Goal: Task Accomplishment & Management: Manage account settings

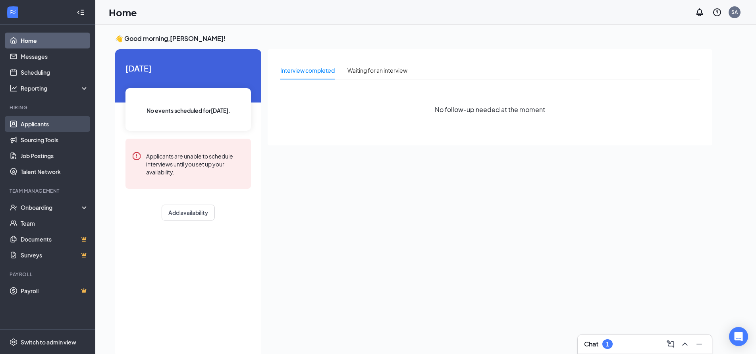
click at [35, 125] on link "Applicants" at bounding box center [55, 124] width 68 height 16
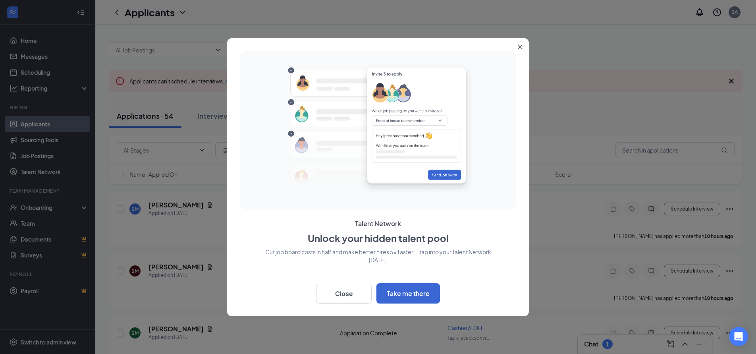
click at [519, 47] on icon "Close" at bounding box center [520, 46] width 5 height 5
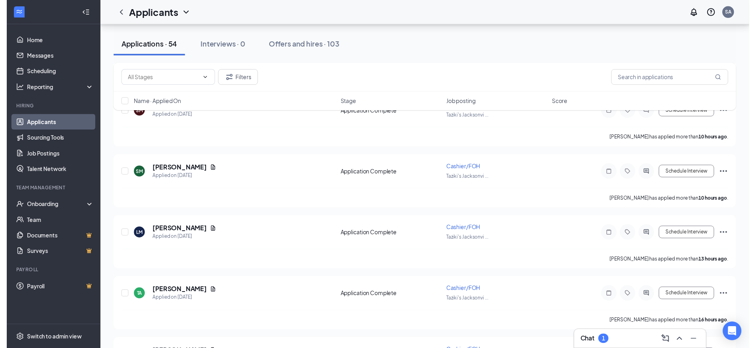
scroll to position [278, 0]
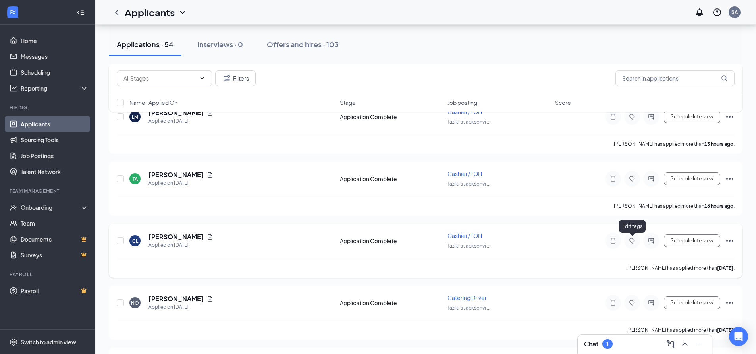
click at [630, 241] on icon "Tag" at bounding box center [633, 241] width 10 height 6
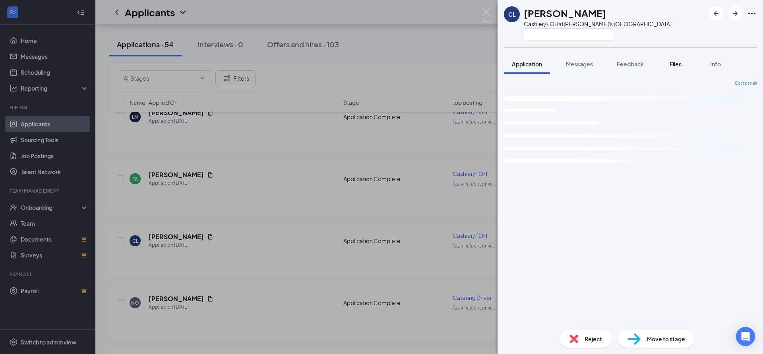
click at [676, 64] on span "Files" at bounding box center [675, 63] width 12 height 7
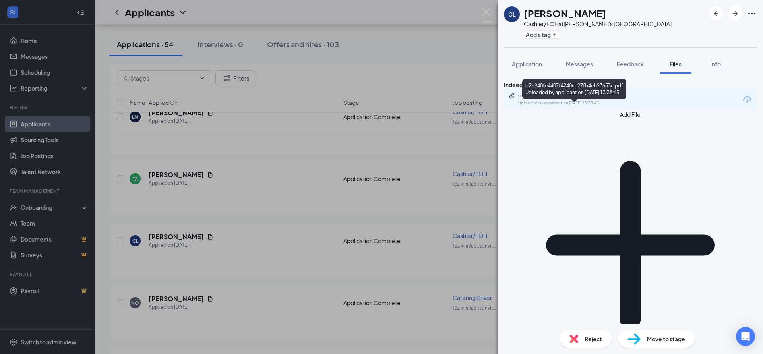
click at [569, 99] on div "d2b940fe4407f4240ce27fb4eb23653c.pdf" at bounding box center [573, 96] width 111 height 6
drag, startPoint x: 715, startPoint y: 64, endPoint x: 676, endPoint y: 106, distance: 56.8
click at [714, 64] on span "Info" at bounding box center [715, 63] width 11 height 7
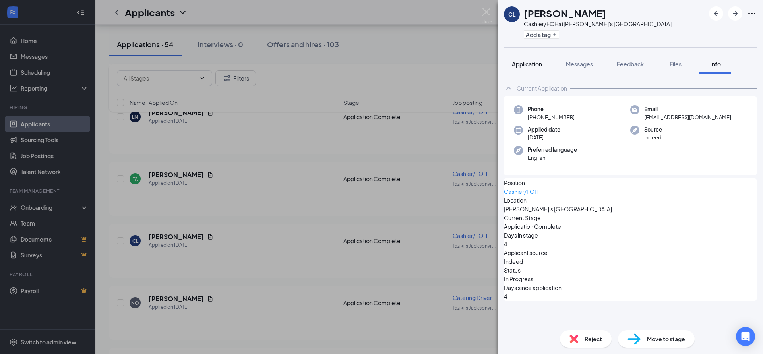
click at [515, 64] on span "Application" at bounding box center [527, 63] width 30 height 7
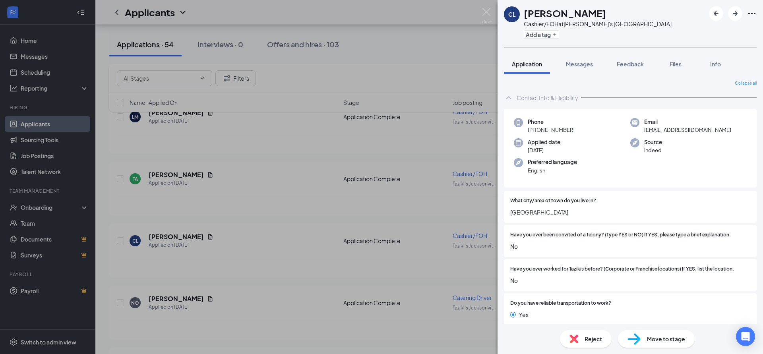
click at [231, 176] on div "CL [PERSON_NAME] Cashier/FOH at [GEOGRAPHIC_DATA]'s [GEOGRAPHIC_DATA] Add a tag…" at bounding box center [381, 177] width 763 height 354
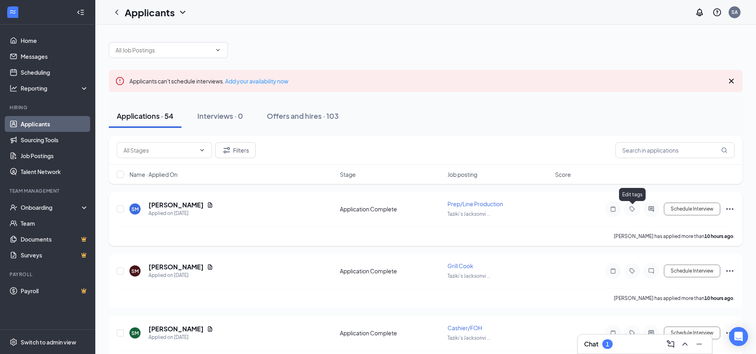
click at [633, 210] on icon "Tag" at bounding box center [633, 209] width 10 height 6
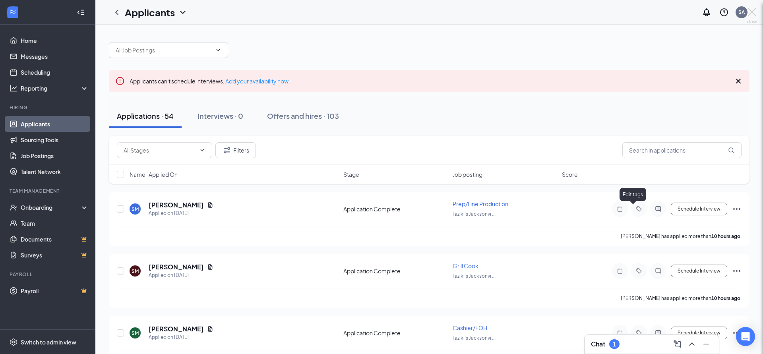
click at [658, 211] on div at bounding box center [381, 177] width 763 height 354
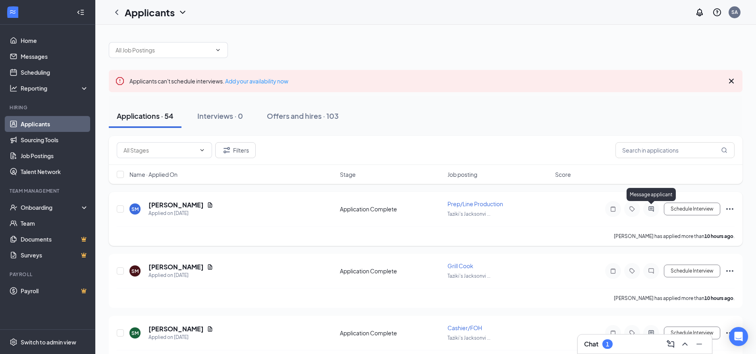
click at [647, 211] on icon "ActiveChat" at bounding box center [652, 209] width 10 height 6
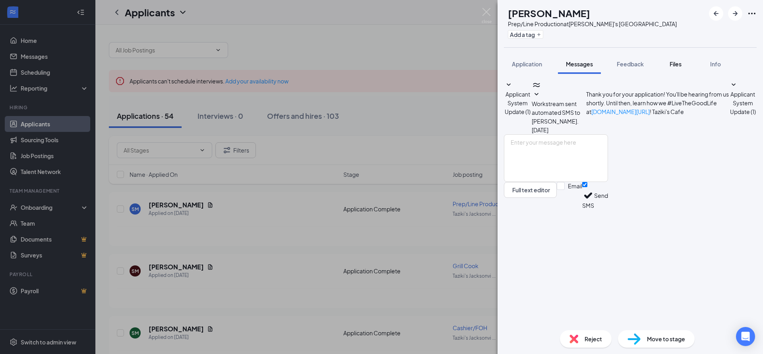
click at [675, 64] on span "Files" at bounding box center [675, 63] width 12 height 7
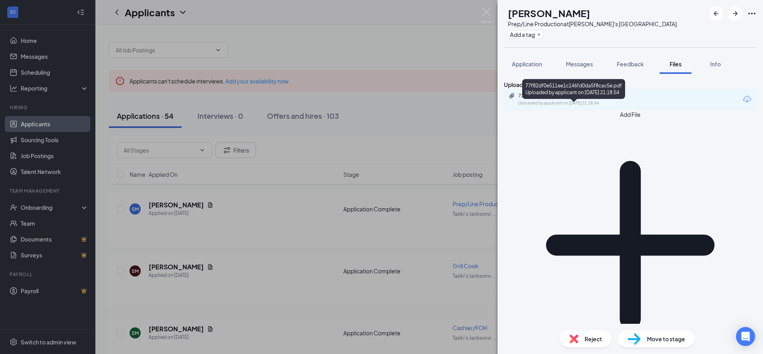
click at [577, 106] on div "Uploaded by applicant on [DATE] 21:18:54" at bounding box center [577, 103] width 119 height 6
drag, startPoint x: 251, startPoint y: 262, endPoint x: 231, endPoint y: 173, distance: 91.2
click at [277, 350] on div "SM [PERSON_NAME] Prep/Line Production at Taziki's [GEOGRAPHIC_DATA] Add a tag A…" at bounding box center [381, 177] width 763 height 354
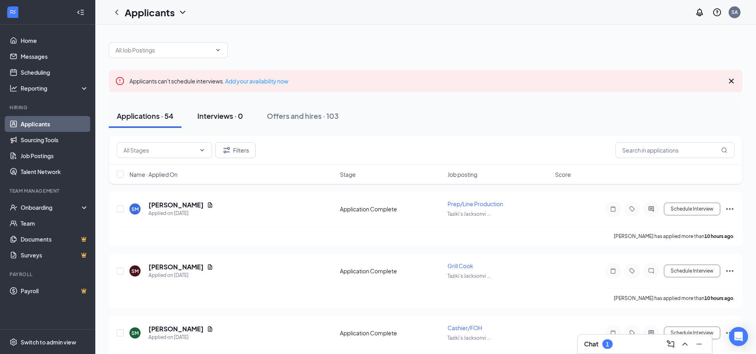
click at [220, 118] on div "Interviews · 0" at bounding box center [220, 116] width 46 height 10
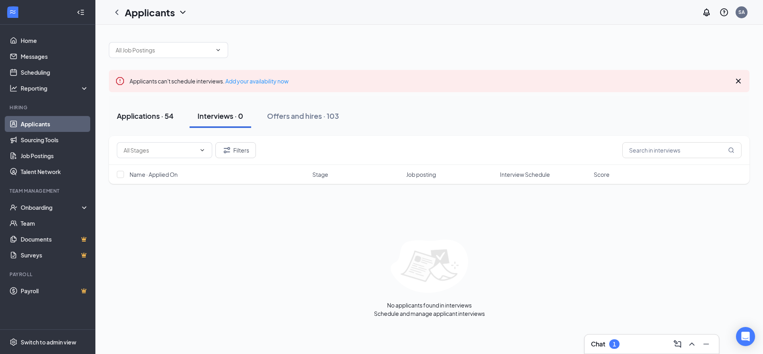
click at [150, 116] on div "Applications · 54" at bounding box center [145, 116] width 57 height 10
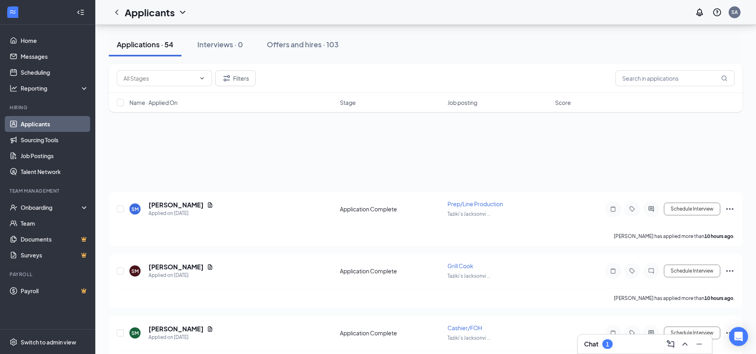
scroll to position [159, 0]
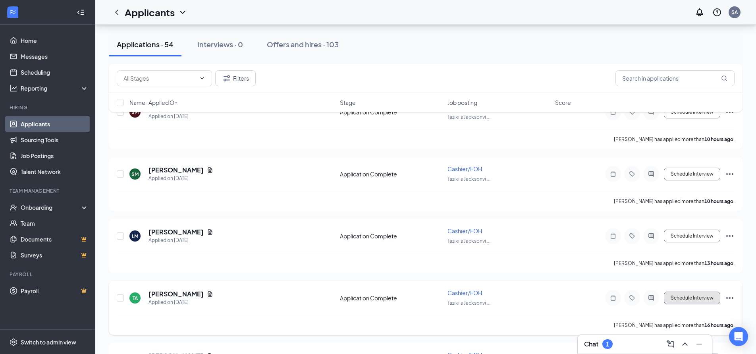
click at [675, 300] on button "Schedule Interview" at bounding box center [692, 298] width 56 height 13
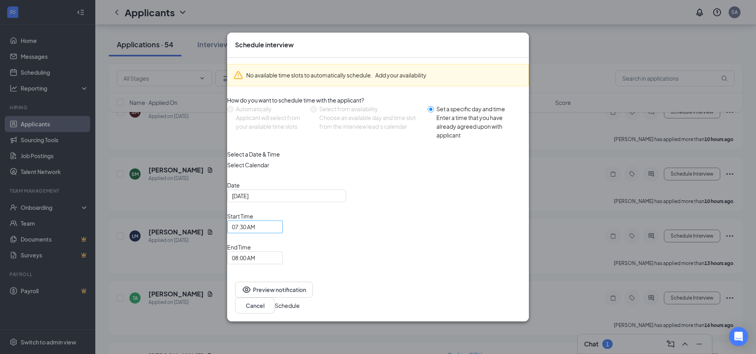
click at [278, 233] on span "07:30 AM" at bounding box center [255, 227] width 46 height 12
click at [283, 41] on div "08:30 AM" at bounding box center [255, 34] width 56 height 13
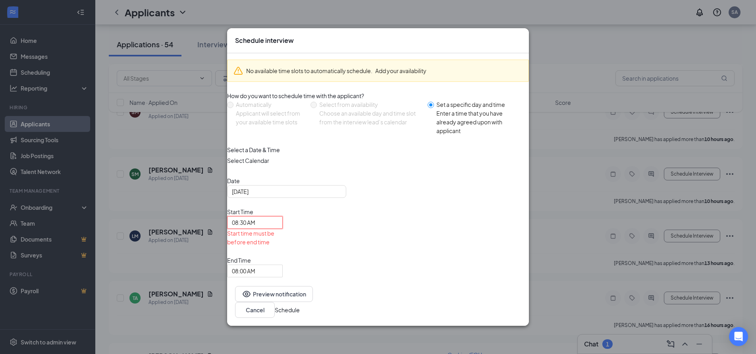
click at [278, 227] on span "08:30 AM" at bounding box center [255, 222] width 46 height 12
click at [278, 228] on span "08:30 AM" at bounding box center [255, 222] width 46 height 12
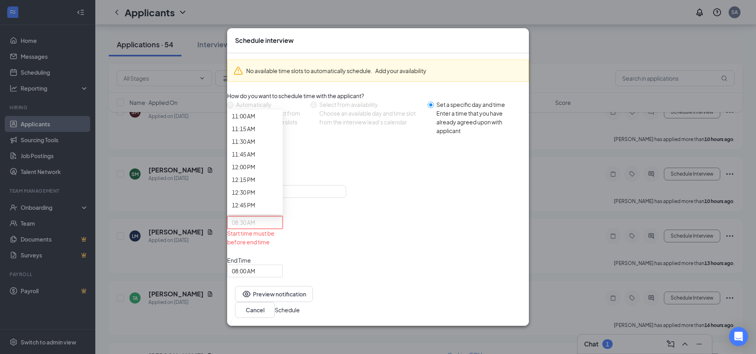
click at [255, 19] on span "09:00 AM" at bounding box center [243, 14] width 23 height 9
click at [278, 265] on span "08:00 AM" at bounding box center [255, 271] width 46 height 12
click at [255, 53] on span "09:15 AM" at bounding box center [243, 48] width 23 height 9
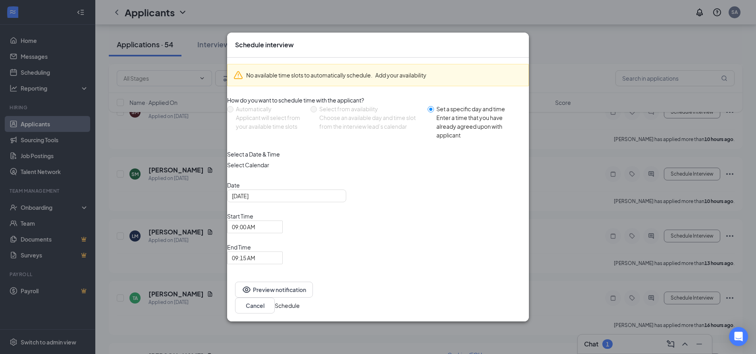
click at [300, 301] on button "Schedule" at bounding box center [287, 305] width 25 height 9
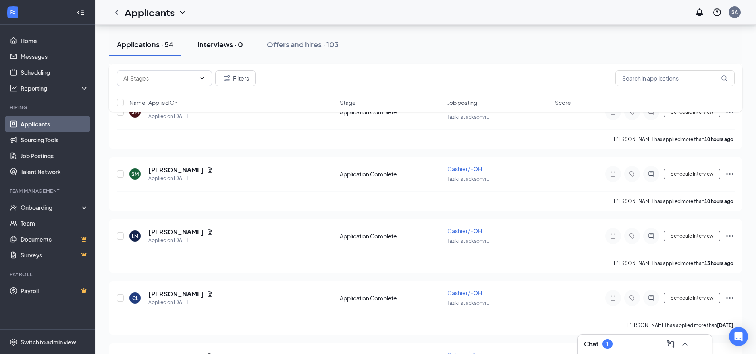
click at [216, 47] on div "Interviews · 0" at bounding box center [220, 44] width 46 height 10
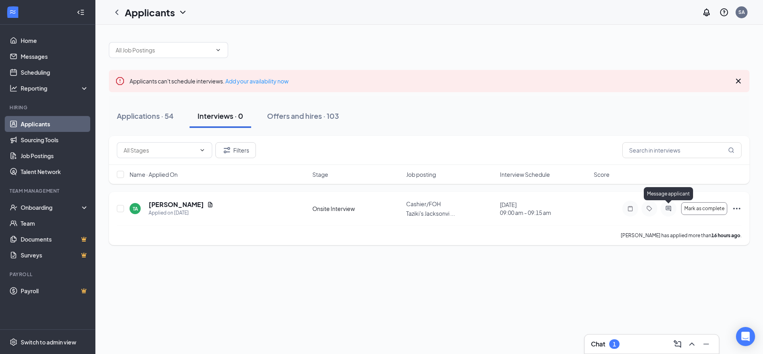
click at [664, 207] on icon "ActiveChat" at bounding box center [668, 208] width 10 height 6
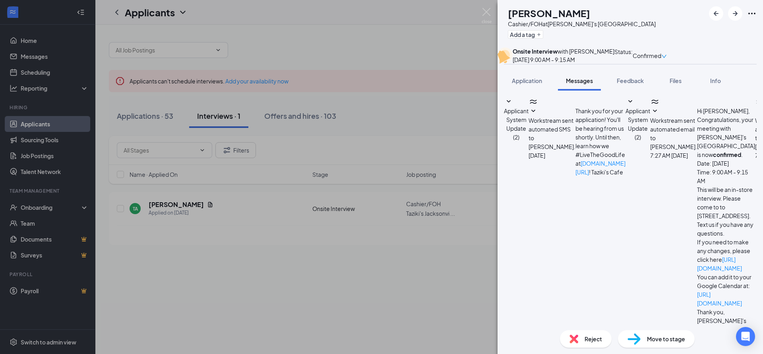
scroll to position [30, 0]
click at [676, 84] on span "Files" at bounding box center [675, 80] width 12 height 7
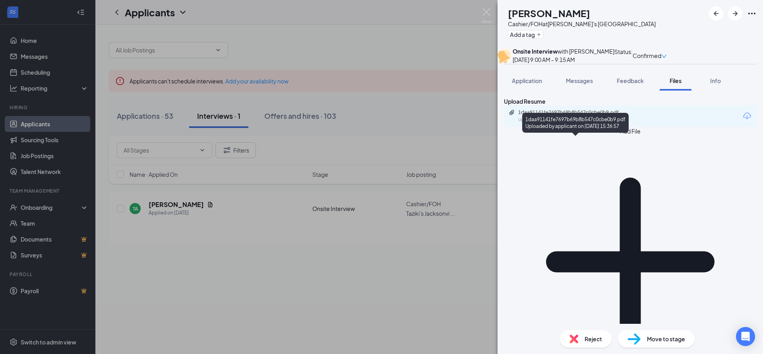
click at [573, 116] on div "1daa91141fe7697b69b8b547c0cbe0b9.pdf" at bounding box center [573, 112] width 111 height 6
